Goal: Task Accomplishment & Management: Use online tool/utility

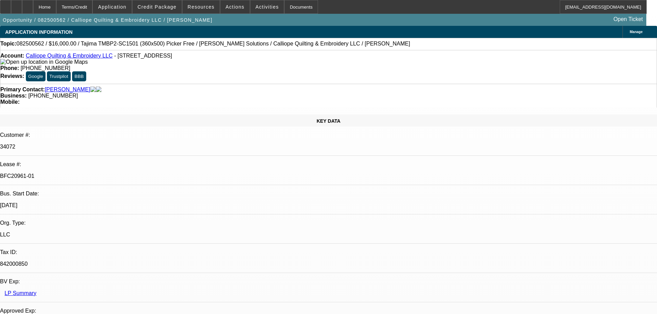
select select "0"
select select "2"
select select "0.1"
select select "0"
select select "2"
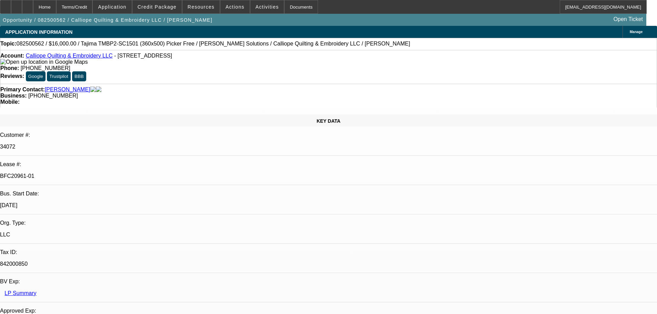
select select "0.1"
select select "1"
select select "2"
select select "4"
select select "1"
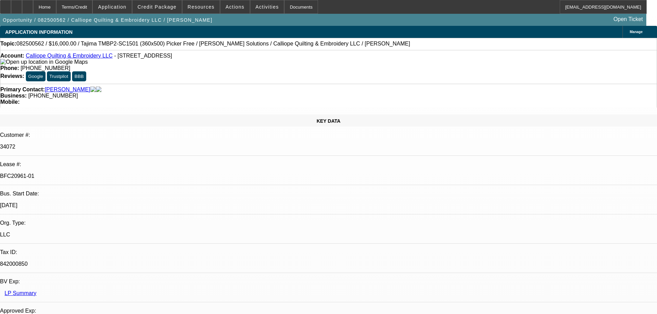
select select "2"
select select "4"
click at [292, 5] on div "Documents" at bounding box center [301, 7] width 34 height 14
